Goal: Information Seeking & Learning: Learn about a topic

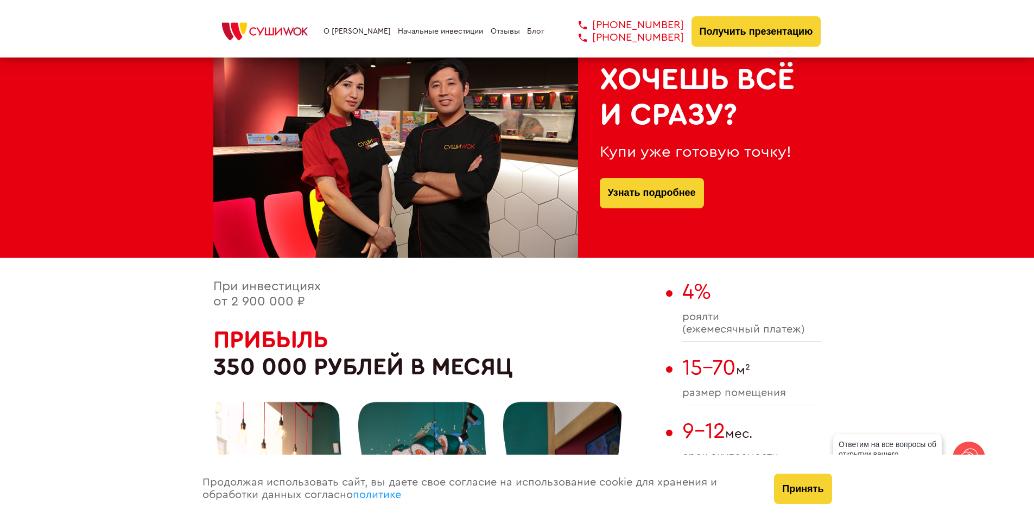
scroll to position [453, 0]
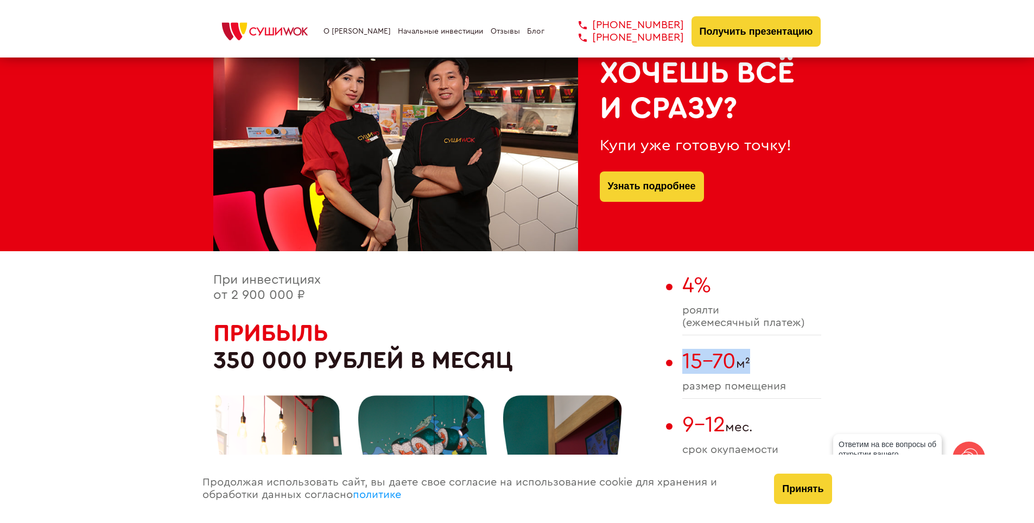
drag, startPoint x: 684, startPoint y: 362, endPoint x: 746, endPoint y: 361, distance: 62.4
click at [746, 359] on span "15-70 м²" at bounding box center [751, 361] width 139 height 25
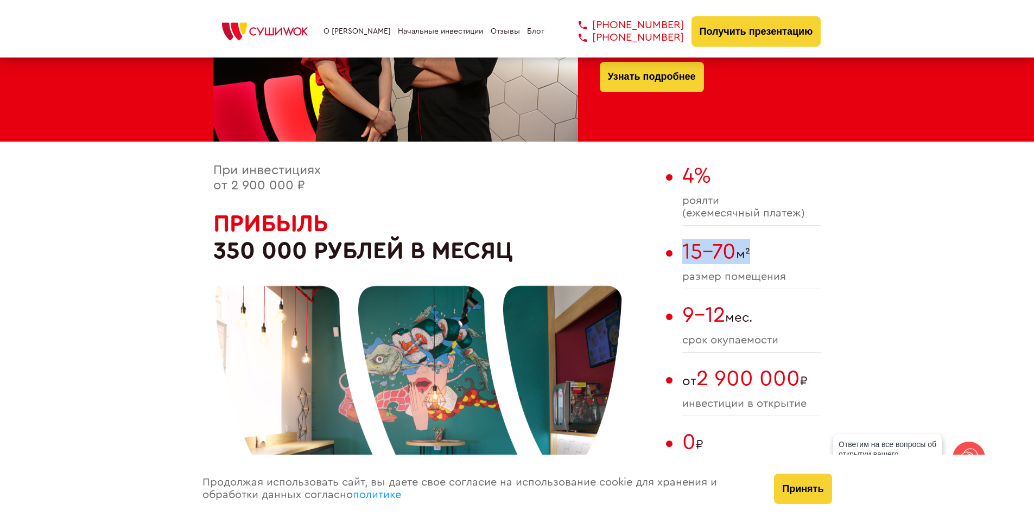
scroll to position [556, 0]
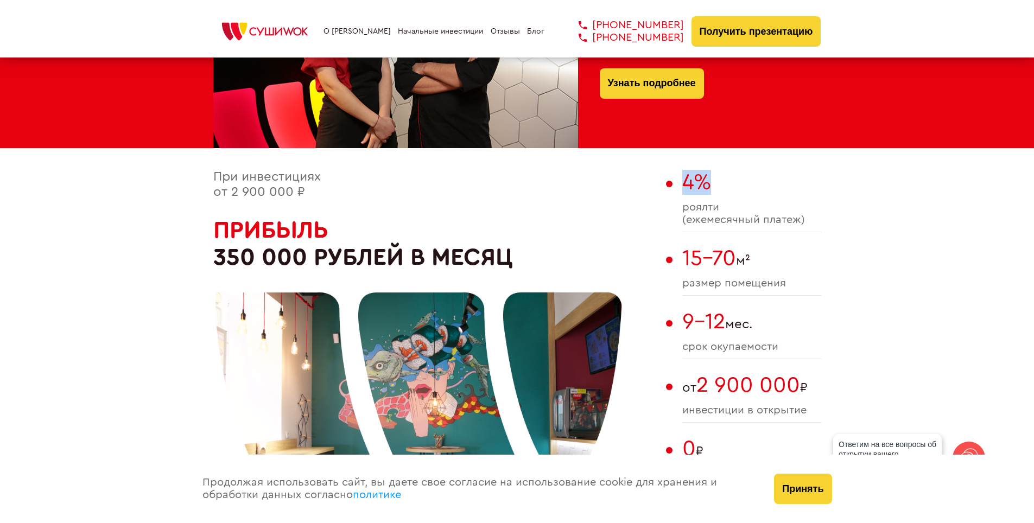
drag, startPoint x: 689, startPoint y: 178, endPoint x: 744, endPoint y: 201, distance: 59.4
click at [723, 181] on span "4%" at bounding box center [751, 182] width 139 height 25
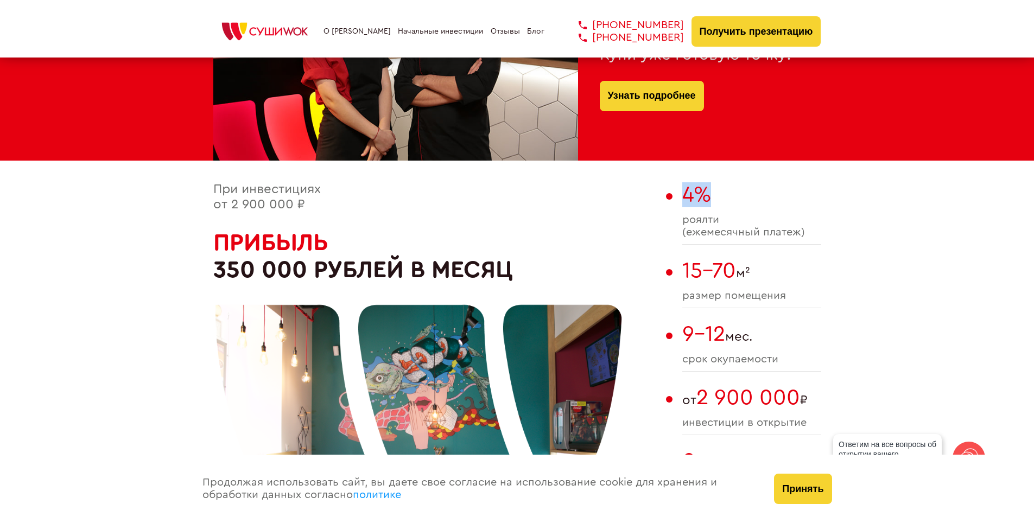
scroll to position [537, 0]
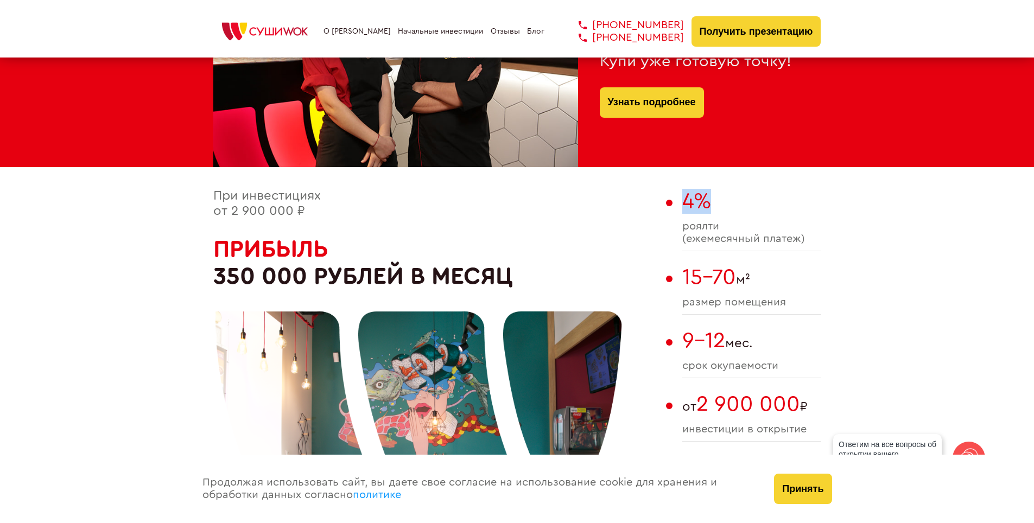
drag, startPoint x: 226, startPoint y: 212, endPoint x: 332, endPoint y: 213, distance: 105.9
click at [327, 212] on div "При инвестициях от 2 900 000 ₽ Прибыль 350 000 рублей в месяц" at bounding box center [436, 404] width 447 height 430
click at [806, 225] on span "роялти (ежемесячный платеж)" at bounding box center [751, 232] width 139 height 25
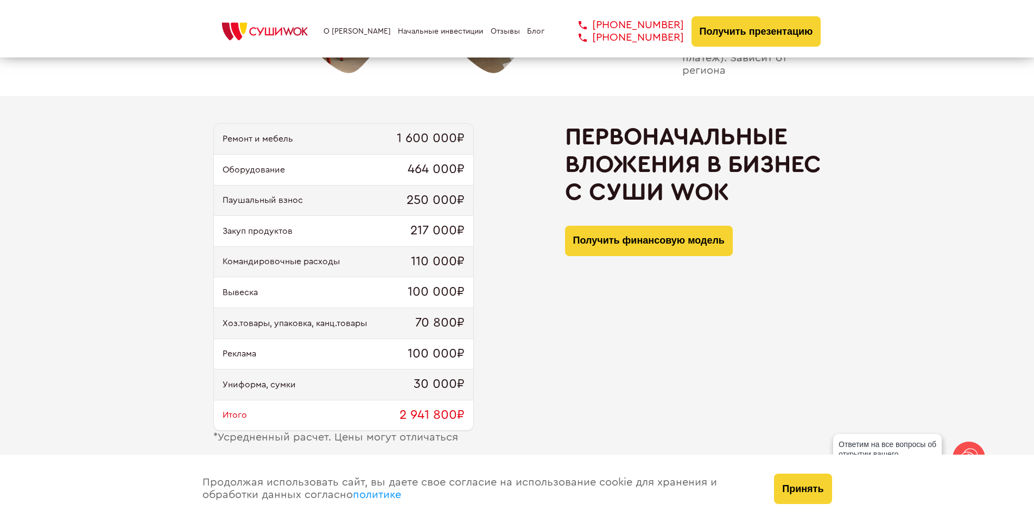
scroll to position [1080, 0]
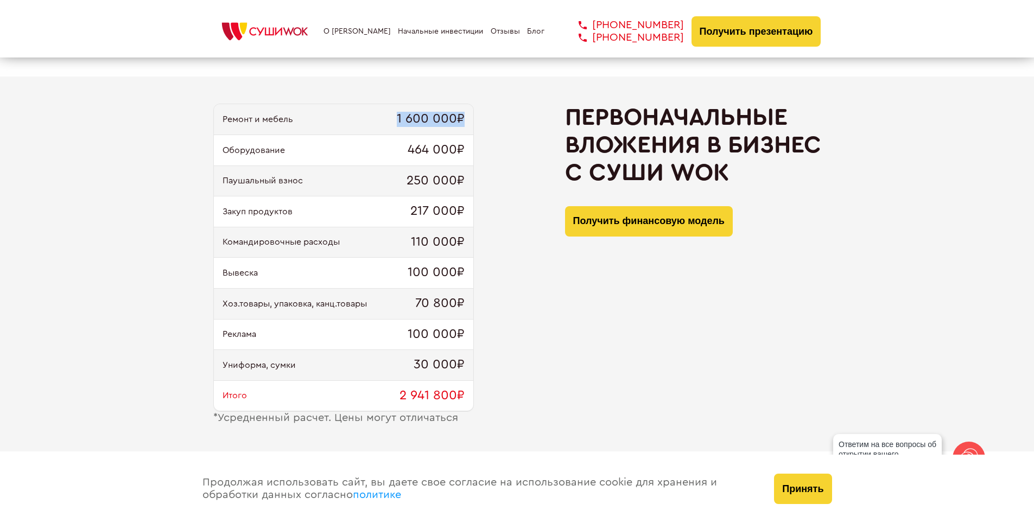
drag, startPoint x: 397, startPoint y: 118, endPoint x: 495, endPoint y: 125, distance: 98.0
click at [489, 120] on div "Ремонт и мебель 1 600 000₽ Оборудование 464 000₽ Паушальный взнос 250 000₽ Заку…" at bounding box center [517, 264] width 608 height 321
drag, startPoint x: 244, startPoint y: 337, endPoint x: 217, endPoint y: 338, distance: 27.2
click at [217, 338] on div "Реклама 100 000₽" at bounding box center [343, 335] width 259 height 31
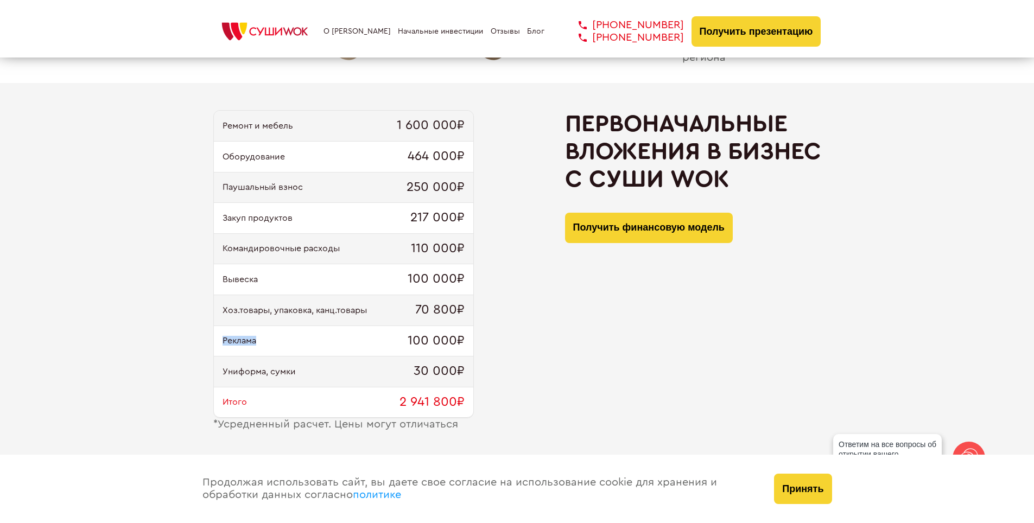
scroll to position [1086, 0]
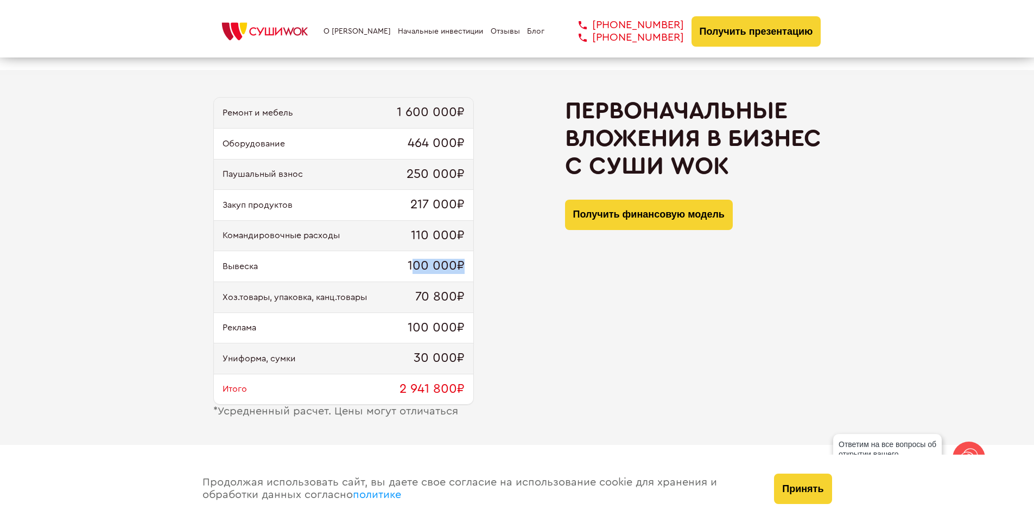
drag, startPoint x: 420, startPoint y: 264, endPoint x: 466, endPoint y: 266, distance: 46.2
click at [464, 266] on span "100 000₽" at bounding box center [436, 266] width 57 height 15
click at [433, 277] on div "Вывеска 100 000₽" at bounding box center [343, 266] width 259 height 31
drag, startPoint x: 399, startPoint y: 264, endPoint x: 487, endPoint y: 263, distance: 88.5
click at [487, 263] on div "Ремонт и мебель 1 600 000₽ Оборудование 464 000₽ Паушальный взнос 250 000₽ Заку…" at bounding box center [517, 257] width 608 height 321
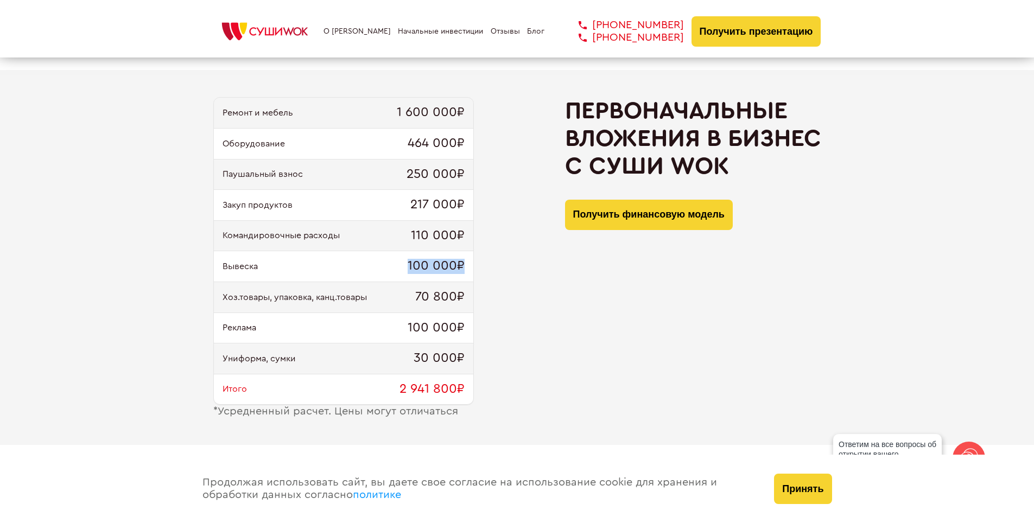
click at [397, 275] on div "Вывеска 100 000₽" at bounding box center [343, 266] width 259 height 31
drag, startPoint x: 408, startPoint y: 269, endPoint x: 489, endPoint y: 282, distance: 81.9
click at [486, 265] on div "Ремонт и мебель 1 600 000₽ Оборудование 464 000₽ Паушальный взнос 250 000₽ Заку…" at bounding box center [517, 257] width 608 height 321
click at [401, 263] on div "Вывеска 100 000₽" at bounding box center [343, 266] width 259 height 31
click at [418, 267] on span "100 000₽" at bounding box center [436, 266] width 57 height 15
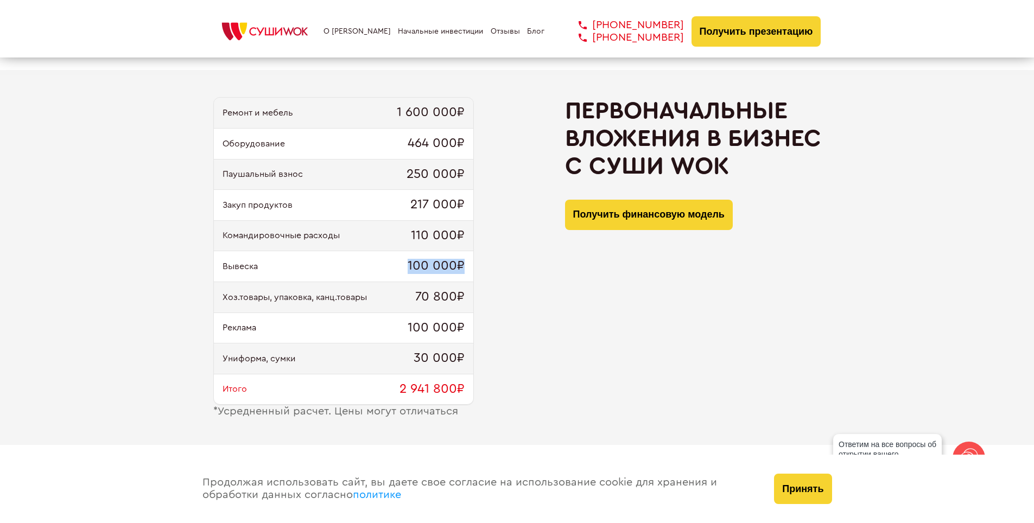
drag, startPoint x: 410, startPoint y: 264, endPoint x: 486, endPoint y: 262, distance: 76.0
click at [485, 262] on div "Ремонт и мебель 1 600 000₽ Оборудование 464 000₽ Паушальный взнос 250 000₽ Заку…" at bounding box center [517, 257] width 608 height 321
click at [409, 264] on span "100 000₽" at bounding box center [436, 266] width 57 height 15
drag, startPoint x: 406, startPoint y: 264, endPoint x: 468, endPoint y: 270, distance: 62.7
click at [468, 270] on div "Вывеска 100 000₽" at bounding box center [343, 266] width 259 height 31
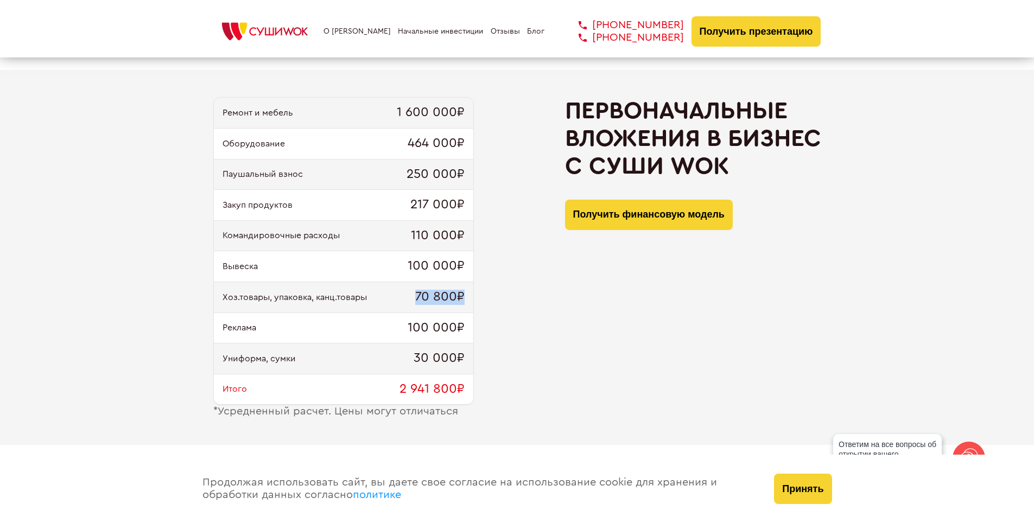
drag, startPoint x: 410, startPoint y: 297, endPoint x: 476, endPoint y: 294, distance: 66.3
click at [476, 294] on div "Ремонт и мебель 1 600 000₽ Оборудование 464 000₽ Паушальный взнос 250 000₽ Заку…" at bounding box center [517, 257] width 608 height 321
drag, startPoint x: 412, startPoint y: 363, endPoint x: 479, endPoint y: 356, distance: 67.1
click at [479, 356] on div "Ремонт и мебель 1 600 000₽ Оборудование 464 000₽ Паушальный взнос 250 000₽ Заку…" at bounding box center [517, 257] width 608 height 321
drag, startPoint x: 410, startPoint y: 174, endPoint x: 490, endPoint y: 175, distance: 79.8
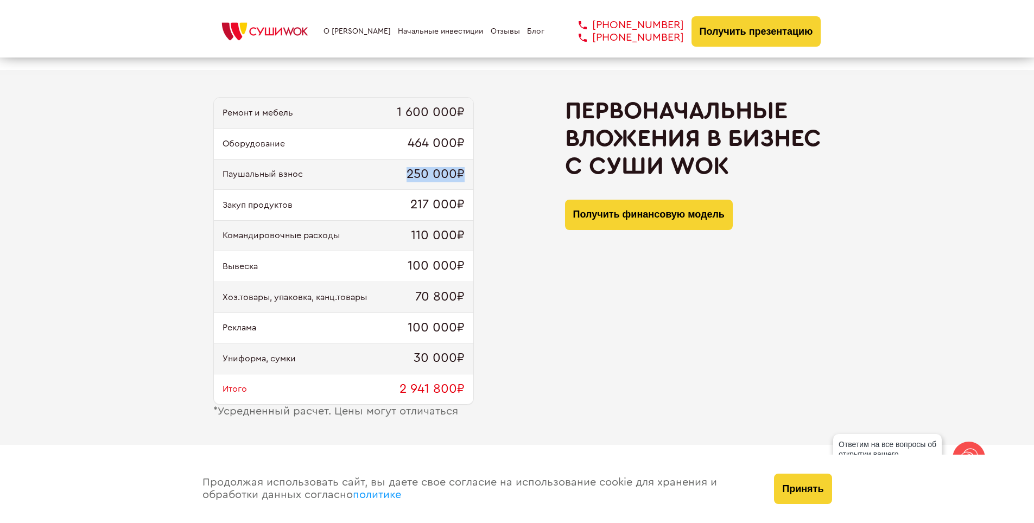
click at [490, 175] on div "Ремонт и мебель 1 600 000₽ Оборудование 464 000₽ Паушальный взнос 250 000₽ Заку…" at bounding box center [517, 257] width 608 height 321
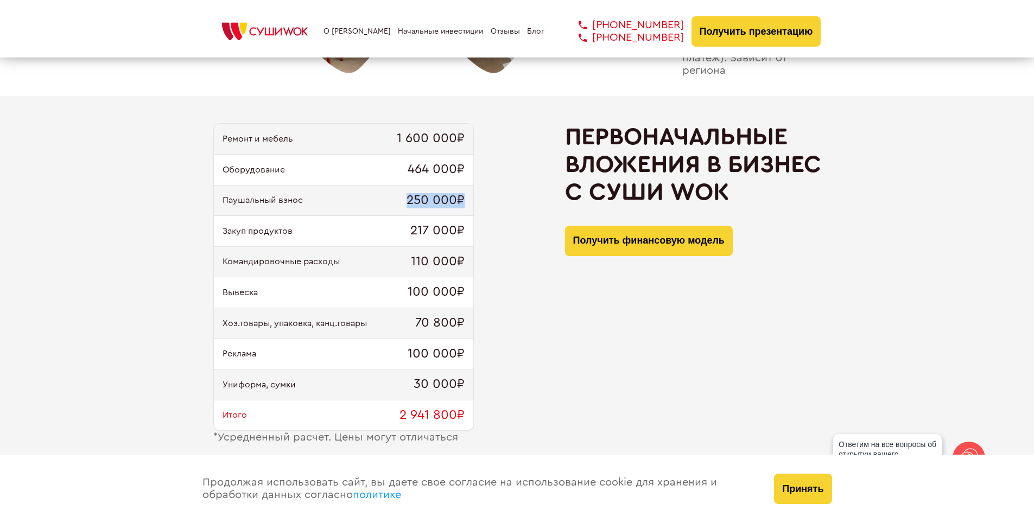
scroll to position [1054, 0]
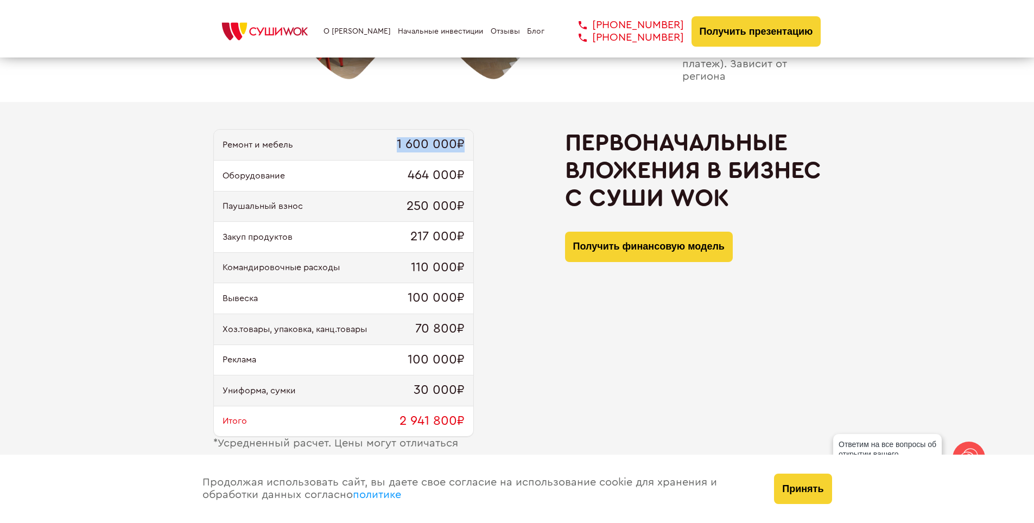
drag, startPoint x: 394, startPoint y: 140, endPoint x: 479, endPoint y: 140, distance: 85.2
click at [479, 140] on div "Ремонт и мебель 1 600 000₽ Оборудование 464 000₽ Паушальный взнос 250 000₽ Заку…" at bounding box center [517, 289] width 608 height 321
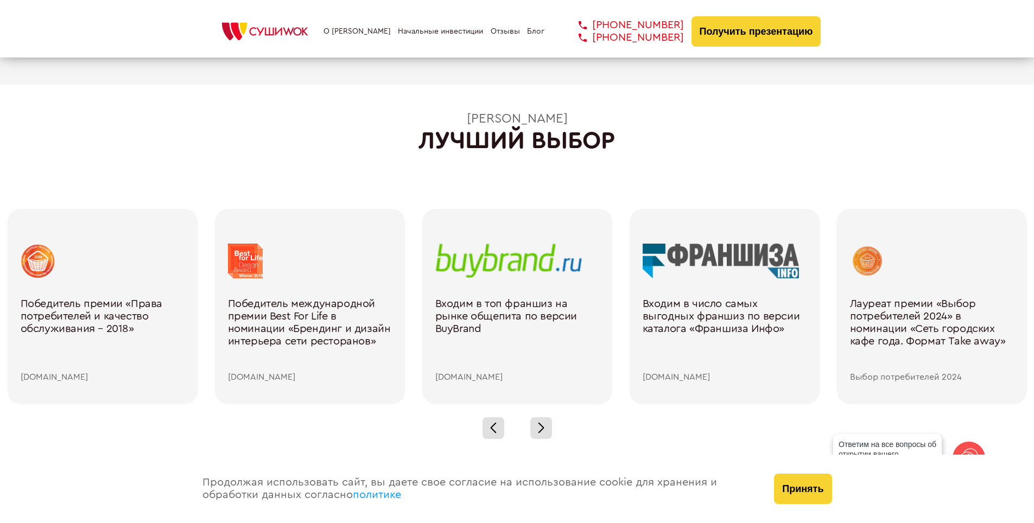
scroll to position [1512, 0]
